Goal: Check status

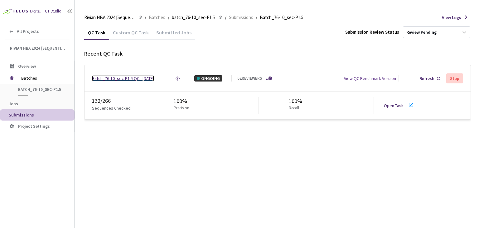
click at [148, 80] on div "Batch_76-10_sec-P1.5 QC - [DATE]" at bounding box center [123, 78] width 62 height 6
click at [394, 106] on link "Open Task" at bounding box center [394, 106] width 20 height 6
click at [122, 76] on div "Batch_76-10_sec-P1.5 QC - [DATE]" at bounding box center [123, 78] width 62 height 6
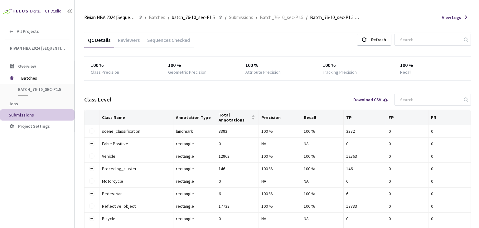
click at [129, 37] on div "Reviewers" at bounding box center [128, 42] width 29 height 11
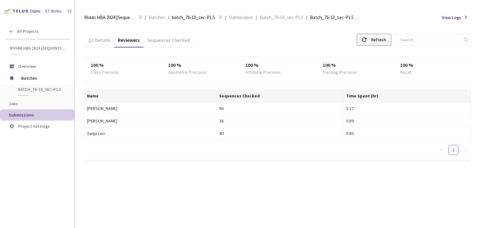
click at [385, 42] on div "Refresh" at bounding box center [378, 39] width 15 height 11
click at [370, 190] on div "QC Details Reviewers Sequences Checked Refresh 100 % Class Precision 100 % Geom…" at bounding box center [277, 126] width 387 height 203
click at [378, 36] on div "Refresh" at bounding box center [374, 40] width 35 height 12
click at [380, 39] on div "Refresh" at bounding box center [378, 39] width 15 height 11
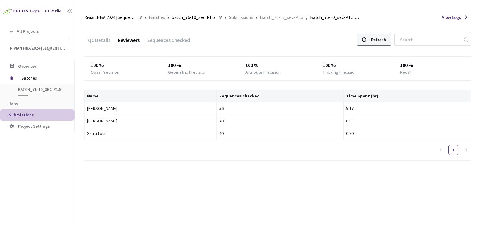
click at [378, 38] on div "Refresh" at bounding box center [374, 40] width 35 height 12
